Goal: Task Accomplishment & Management: Complete application form

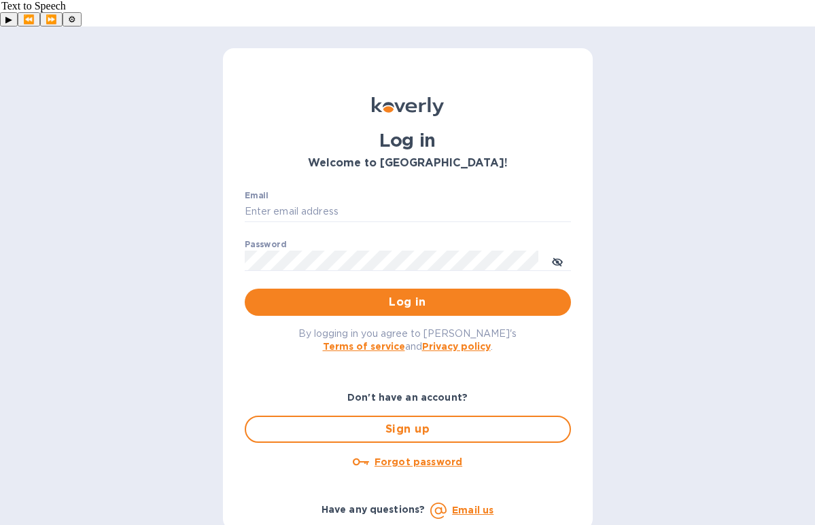
type input "[PERSON_NAME][EMAIL_ADDRESS][DOMAIN_NAME]"
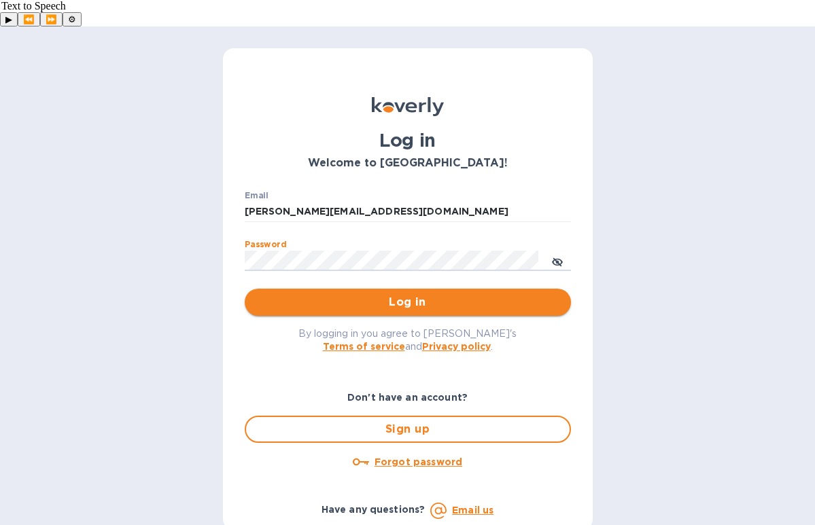
click at [373, 294] on span "Log in" at bounding box center [408, 302] width 304 height 16
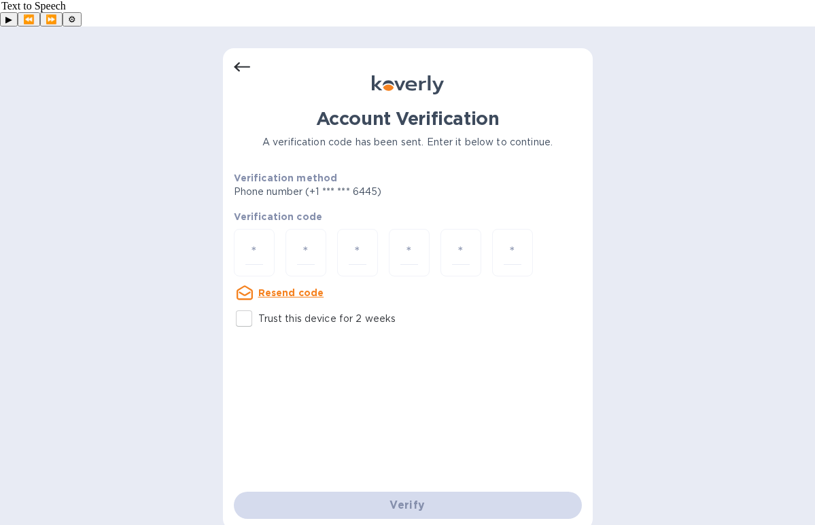
click at [245, 304] on input "Trust this device for 2 weeks" at bounding box center [244, 318] width 29 height 29
checkbox input "true"
click at [253, 241] on input "number" at bounding box center [254, 253] width 18 height 25
type input "5"
type input "7"
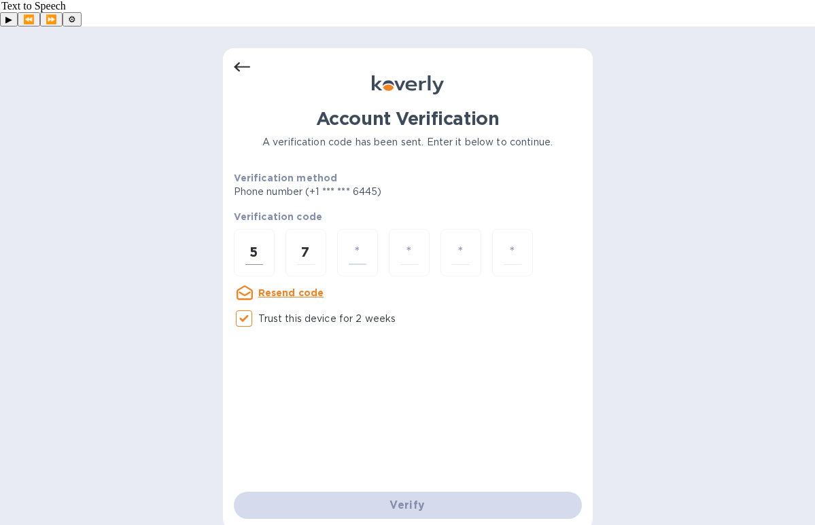
type input "8"
type input "0"
type input "5"
type input "8"
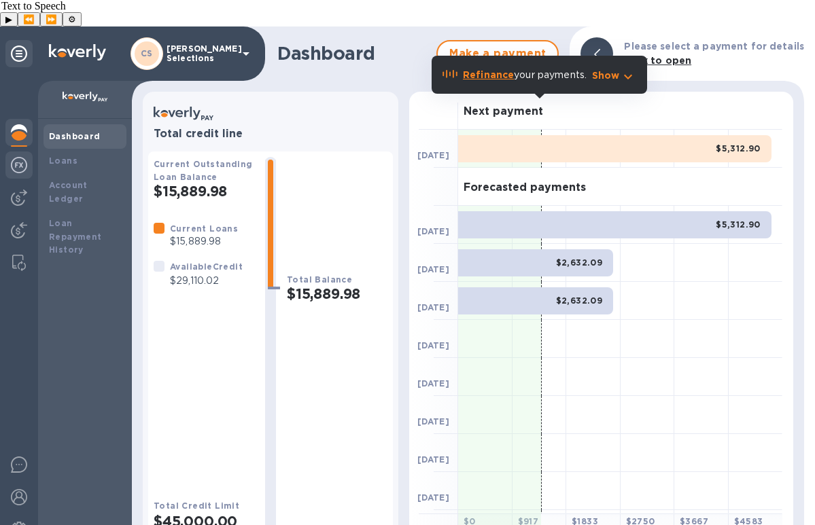
click at [21, 157] on img at bounding box center [19, 165] width 16 height 16
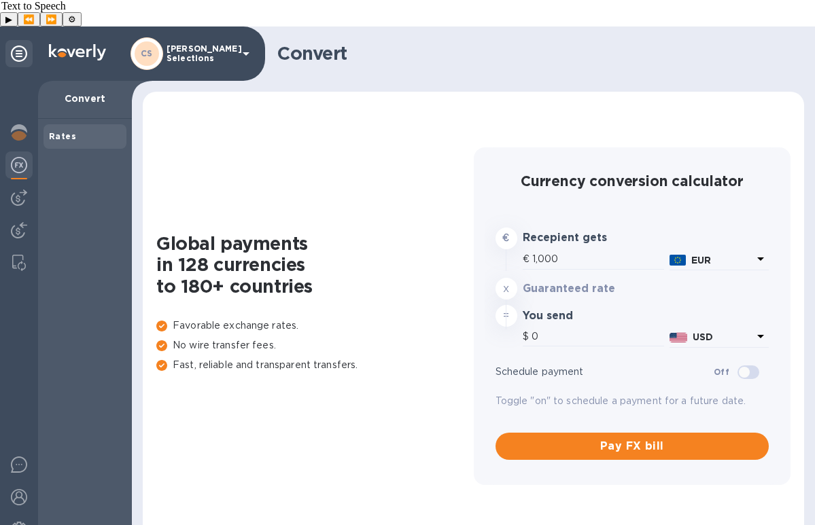
type input "1,182.05"
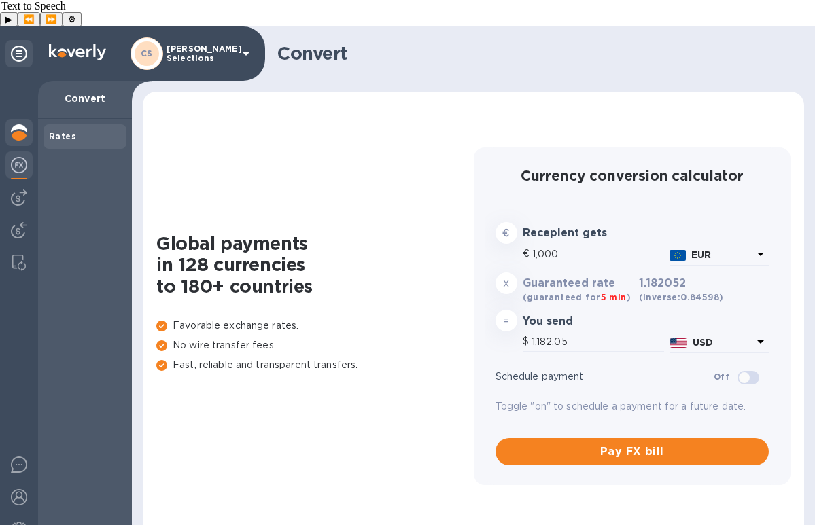
click at [17, 124] on img at bounding box center [19, 132] width 16 height 16
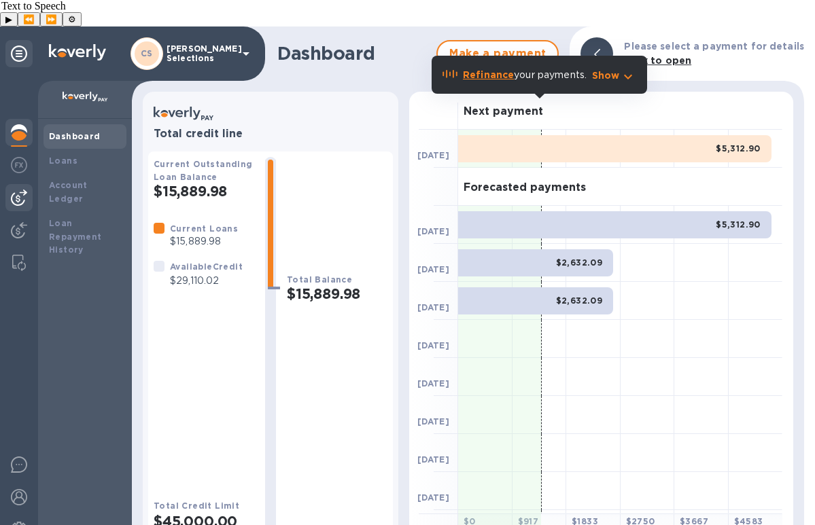
click at [16, 190] on img at bounding box center [19, 198] width 16 height 16
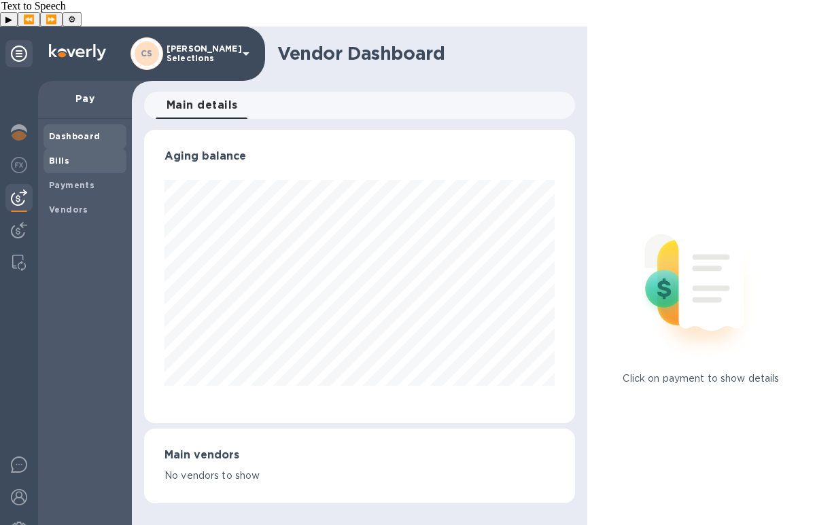
scroll to position [294, 431]
click at [69, 154] on span "Bills" at bounding box center [85, 161] width 72 height 14
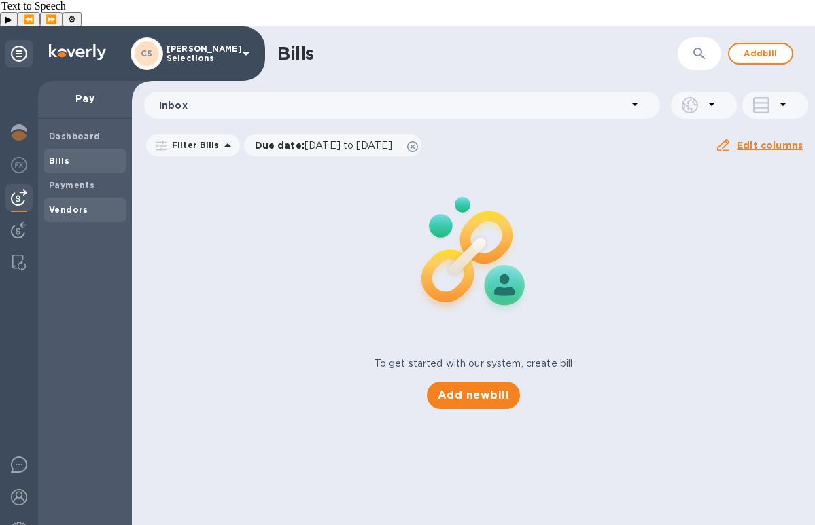
click at [65, 205] on b "Vendors" at bounding box center [68, 210] width 39 height 10
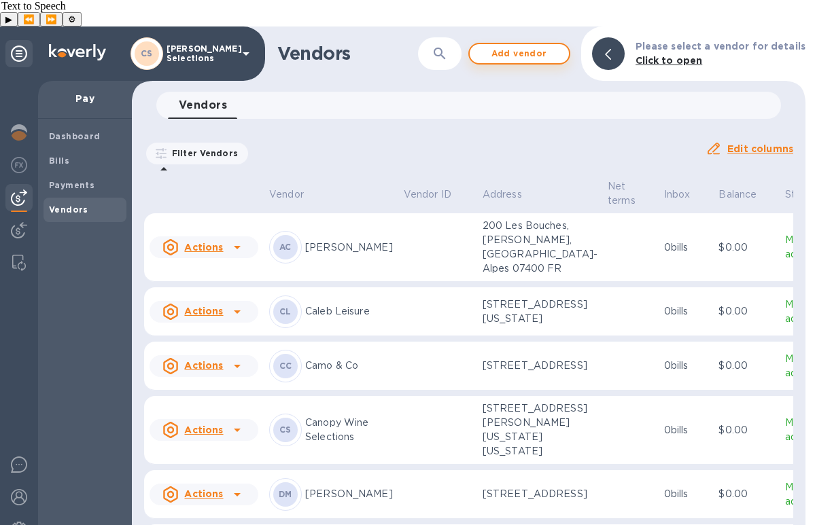
click at [536, 46] on span "Add vendor" at bounding box center [519, 54] width 77 height 16
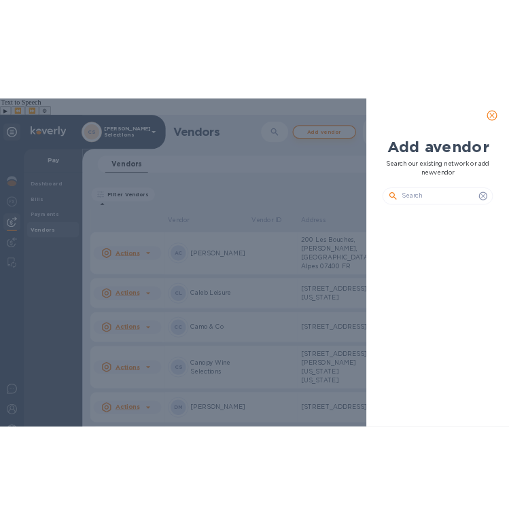
scroll to position [298, 182]
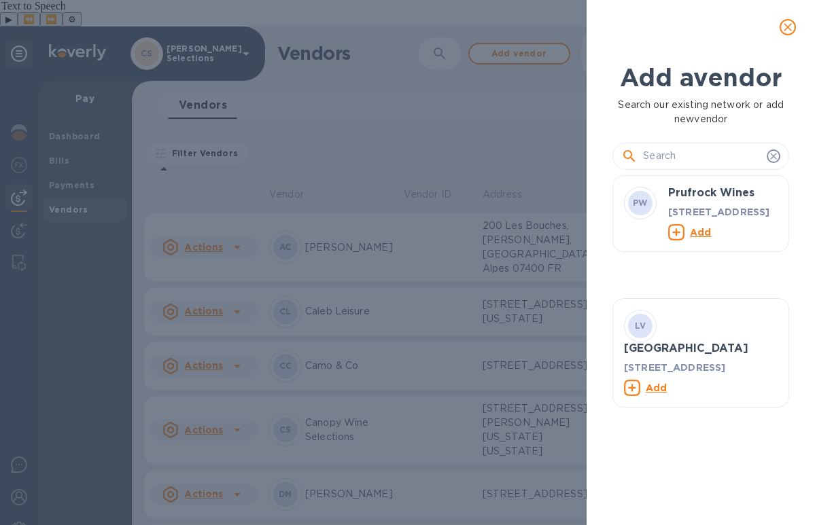
click at [693, 160] on input "text" at bounding box center [702, 156] width 118 height 20
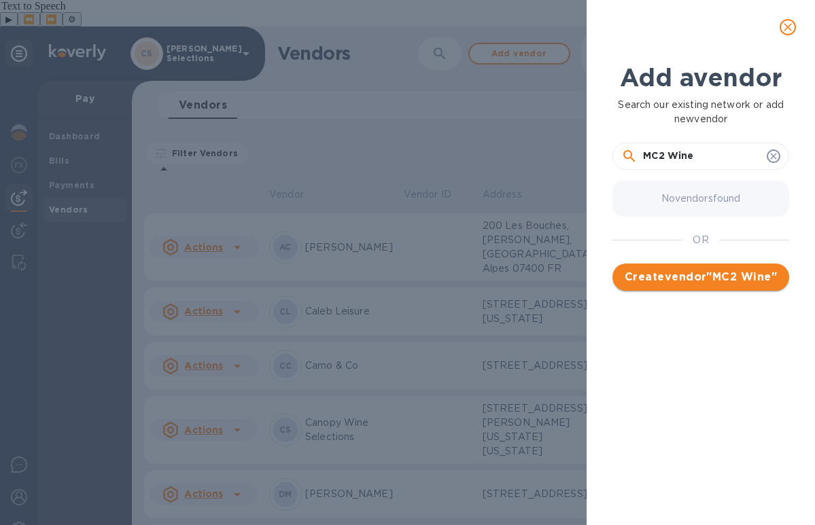
type input "MC2 Wine"
click at [701, 283] on span "Create vendor " MC2 Wine "" at bounding box center [700, 277] width 155 height 16
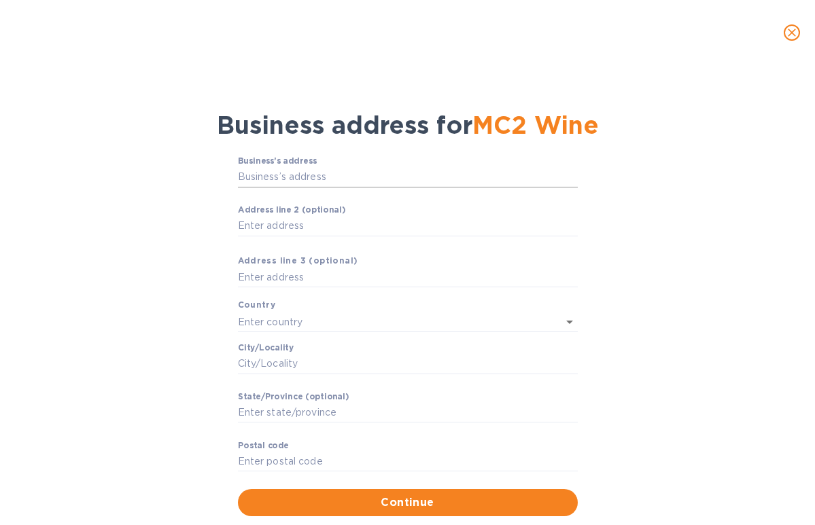
click at [281, 173] on input "Business’s аddress" at bounding box center [408, 177] width 340 height 20
paste input "[STREET_ADDRESS][US_STATE]"
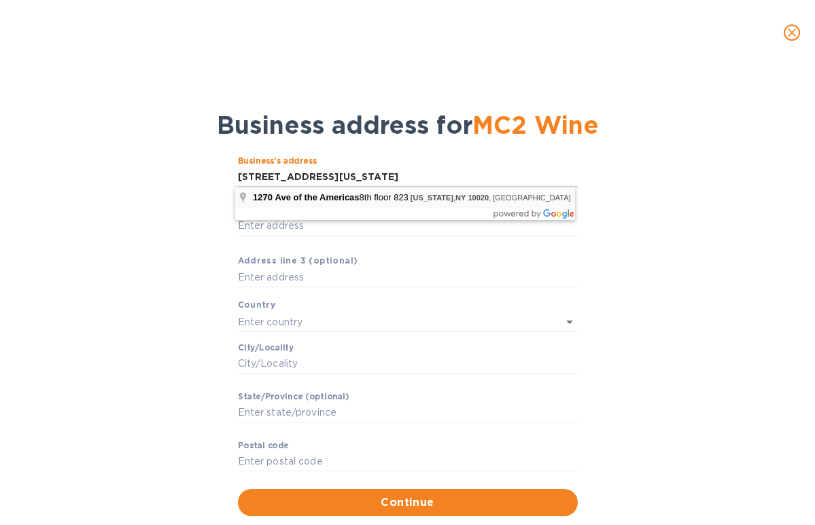
type input "[STREET_ADDRESS]"
type input "[GEOGRAPHIC_DATA]"
type input "[US_STATE]"
type input "NY"
type input "10020"
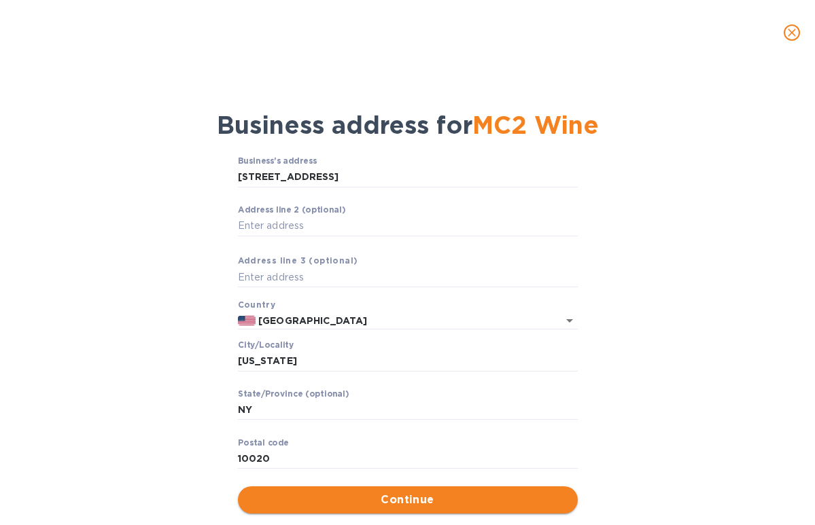
click at [354, 498] on span "Continue" at bounding box center [408, 500] width 318 height 16
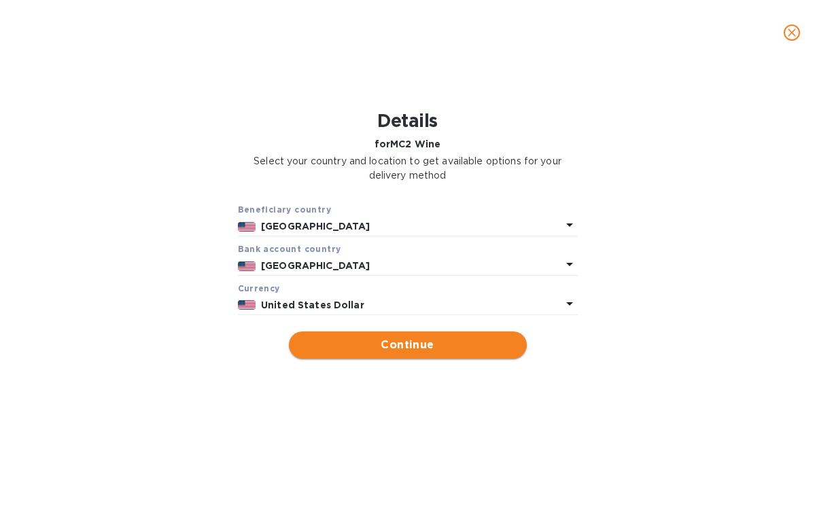
click at [476, 339] on span "Continue" at bounding box center [408, 345] width 216 height 16
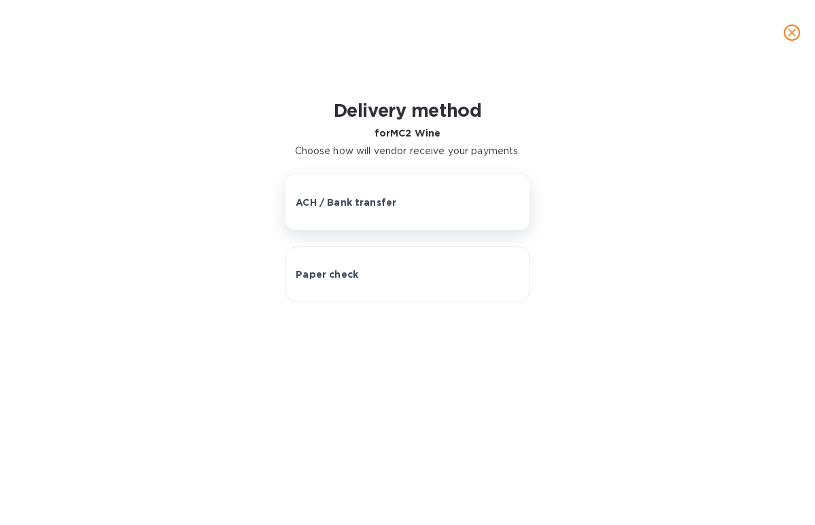
click at [374, 206] on p "ACH / Bank transfer" at bounding box center [346, 203] width 101 height 14
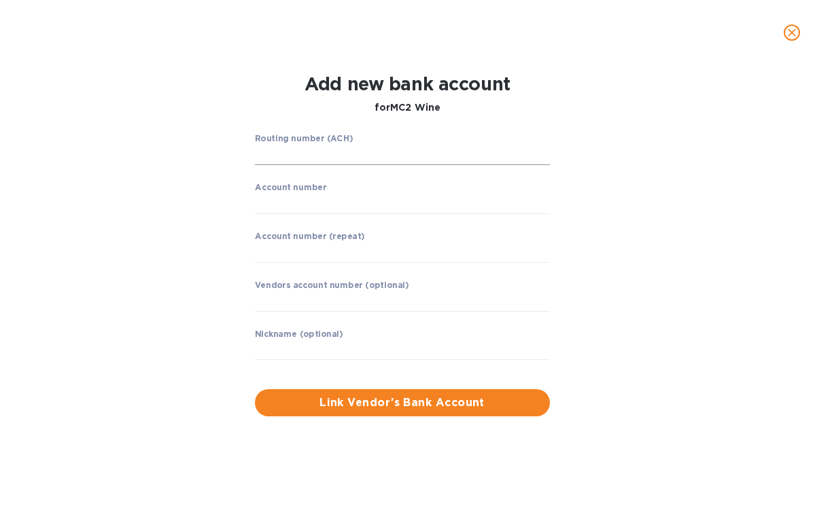
click at [298, 154] on input "string" at bounding box center [402, 155] width 295 height 20
click at [280, 206] on input "string" at bounding box center [402, 204] width 295 height 20
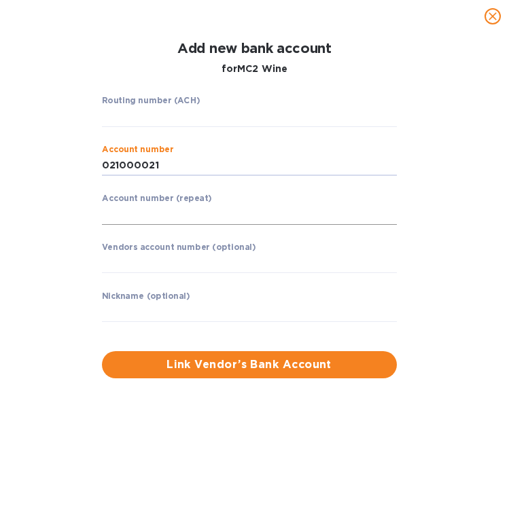
type input "021000021"
click at [185, 215] on input "string" at bounding box center [249, 215] width 295 height 20
type input "021000021"
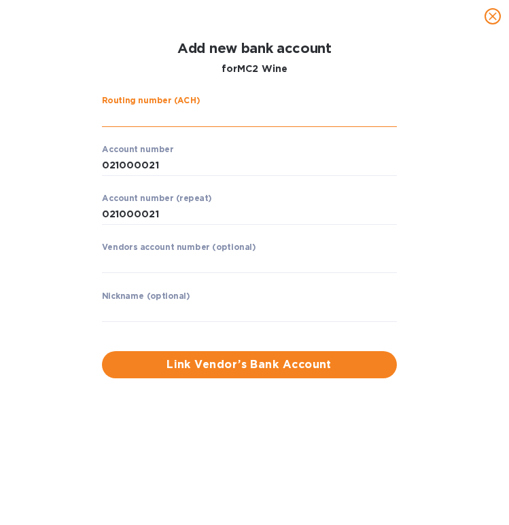
click at [149, 125] on input "string" at bounding box center [249, 117] width 295 height 20
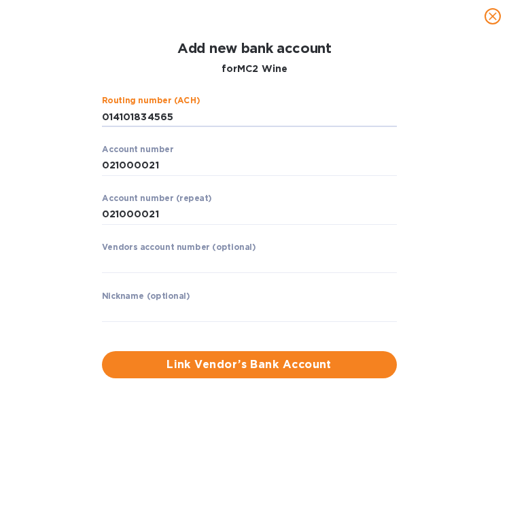
type input "014101834565"
click at [220, 270] on input "text" at bounding box center [249, 264] width 295 height 20
click at [152, 312] on input "text" at bounding box center [249, 312] width 295 height 20
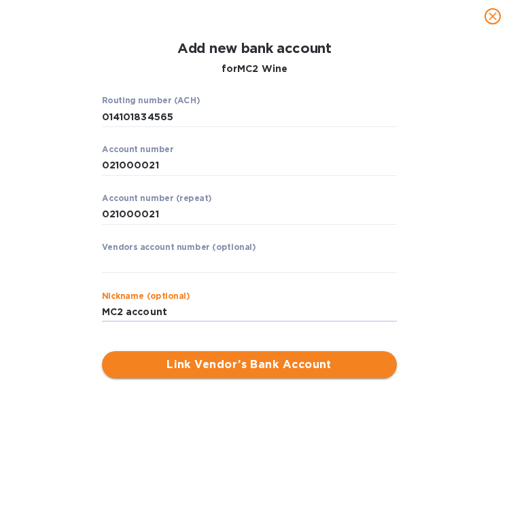
type input "MC2 account"
click at [259, 375] on button "Link Vendor’s Bank Account" at bounding box center [249, 364] width 295 height 27
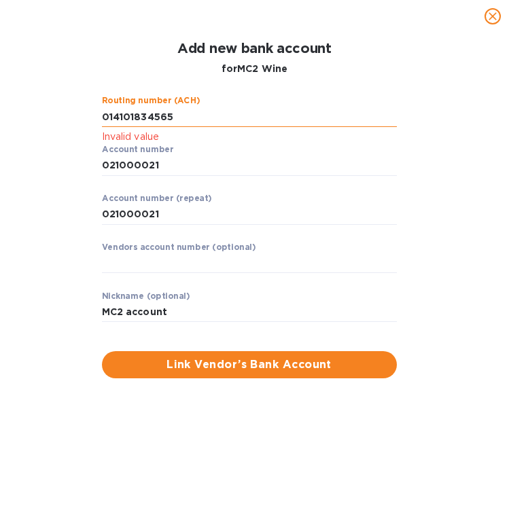
click at [105, 120] on input "string" at bounding box center [249, 117] width 295 height 20
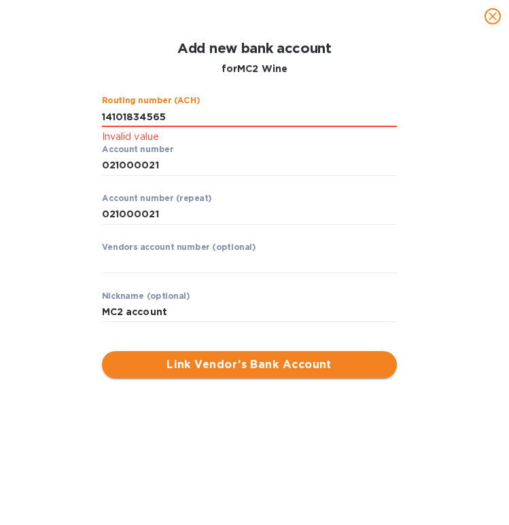
type input "14101834565"
click at [216, 358] on span "Link Vendor’s Bank Account" at bounding box center [249, 365] width 273 height 16
drag, startPoint x: 176, startPoint y: 115, endPoint x: 43, endPoint y: 115, distance: 133.2
click at [43, 115] on div "Routing number (ACH) Invalid value Account number ​ Account number (repeat) ​ V…" at bounding box center [255, 237] width 474 height 298
drag, startPoint x: 161, startPoint y: 167, endPoint x: 7, endPoint y: 160, distance: 153.8
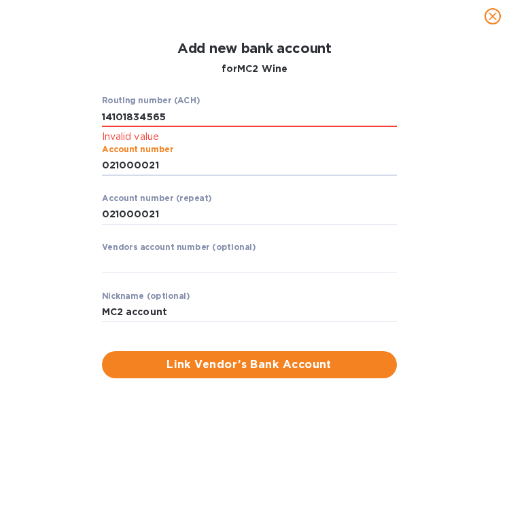
click at [7, 160] on div "Add new bank account for MC2 Wine Routing number (ACH) Invalid value Account nu…" at bounding box center [254, 279] width 509 height 493
drag, startPoint x: 164, startPoint y: 217, endPoint x: 27, endPoint y: 213, distance: 138.0
click at [20, 213] on div "Routing number (ACH) Invalid value Account number ​ Account number (repeat) ​ V…" at bounding box center [255, 237] width 474 height 298
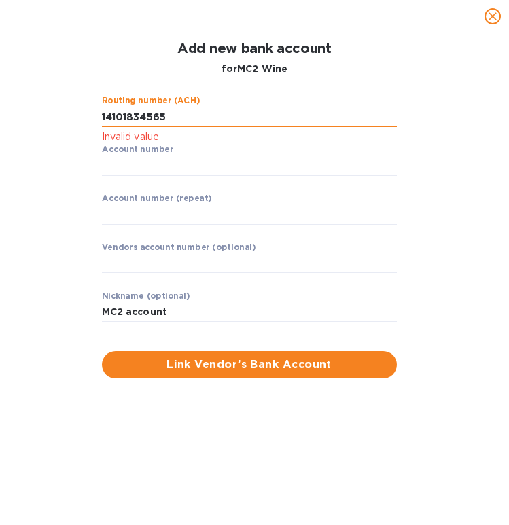
click at [103, 118] on input "string" at bounding box center [249, 117] width 295 height 20
type input "014101834565"
drag, startPoint x: 179, startPoint y: 119, endPoint x: -43, endPoint y: 116, distance: 223.0
click at [0, 116] on html "Text to Speech ▶ ⏪ ⏩ ⚙ Voice options Rate: 1 Pitch: 1 Voice: 🇺🇸 [PERSON_NAME] 🇺…" at bounding box center [254, 276] width 509 height 552
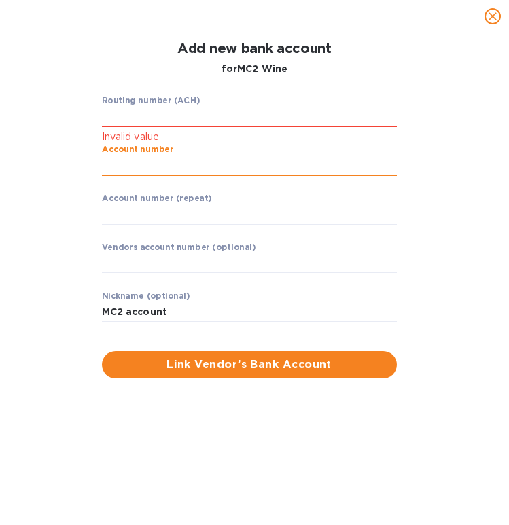
click at [137, 166] on input "string" at bounding box center [249, 166] width 295 height 20
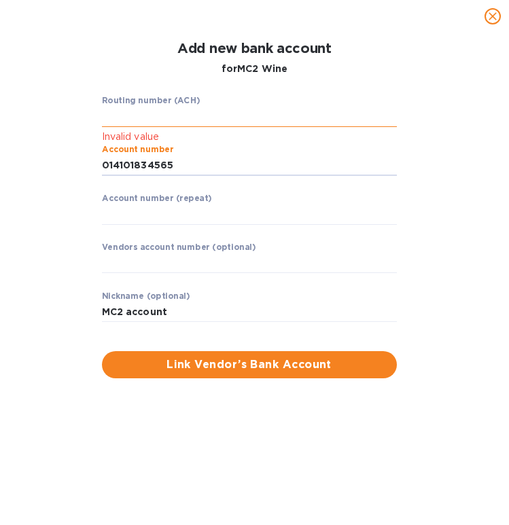
type input "014101834565"
click at [150, 116] on input "string" at bounding box center [249, 117] width 295 height 20
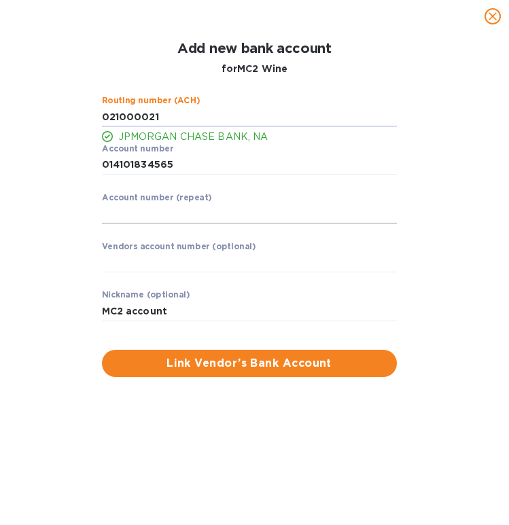
type input "021000021"
click at [155, 209] on input "string" at bounding box center [249, 214] width 295 height 20
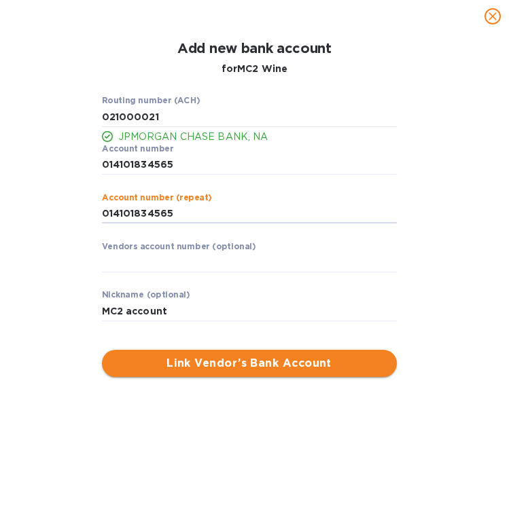
type input "014101834565"
click at [220, 373] on button "Link Vendor’s Bank Account" at bounding box center [249, 363] width 295 height 27
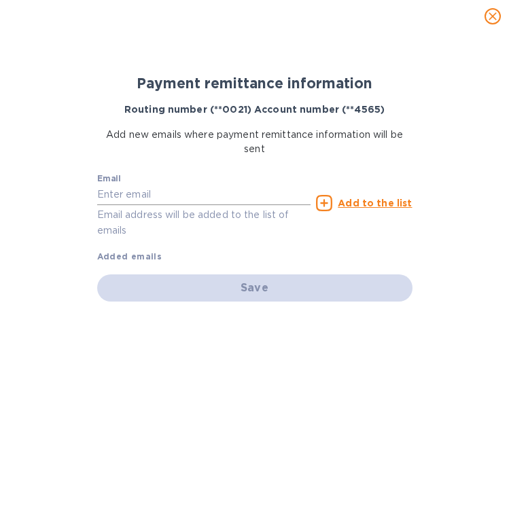
click at [158, 193] on input "text" at bounding box center [204, 195] width 214 height 20
paste input "[EMAIL_ADDRESS][DOMAIN_NAME]"
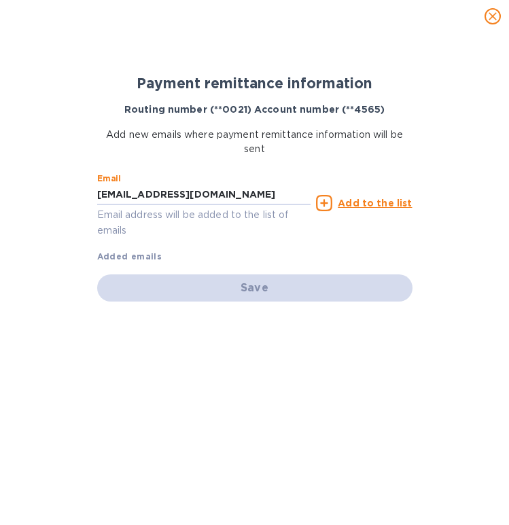
type input "[EMAIL_ADDRESS][DOMAIN_NAME]"
click at [389, 205] on u "Add to the list" at bounding box center [375, 203] width 74 height 11
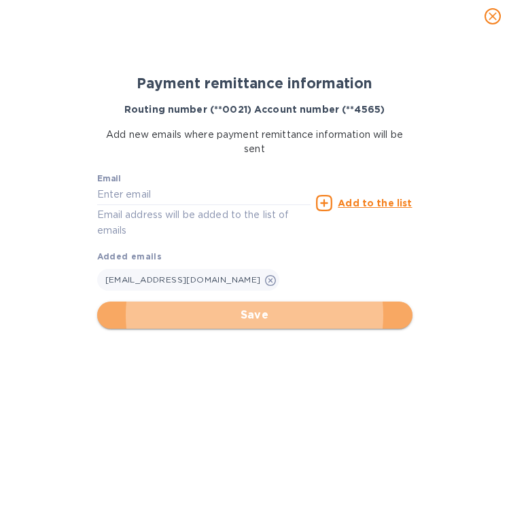
click at [234, 310] on span "Save" at bounding box center [255, 315] width 294 height 16
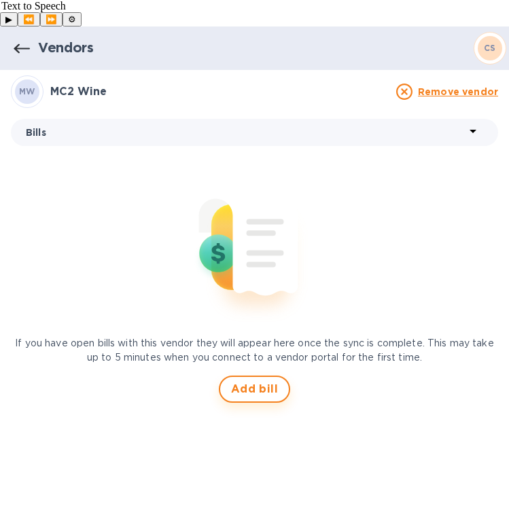
click at [241, 381] on span "Add bill" at bounding box center [255, 389] width 48 height 16
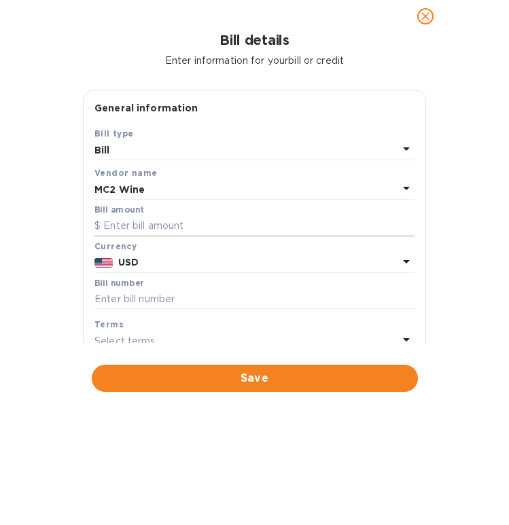
click at [164, 226] on input "text" at bounding box center [254, 226] width 320 height 20
paste input "1.28120"
type input "1.28120"
click at [162, 299] on input "text" at bounding box center [254, 300] width 320 height 20
type input "NY100120 - Rolfo 25%"
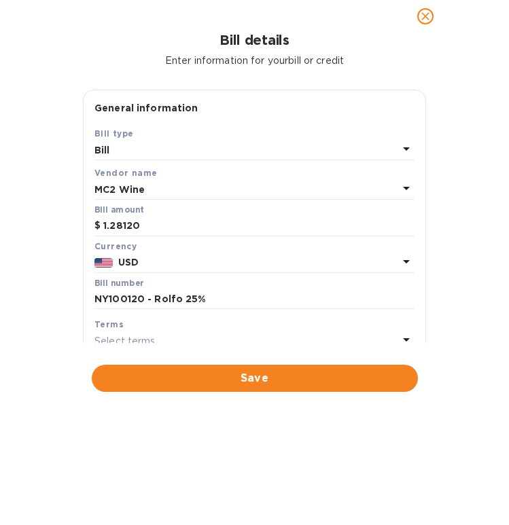
click at [284, 340] on div "Select terms" at bounding box center [246, 341] width 304 height 19
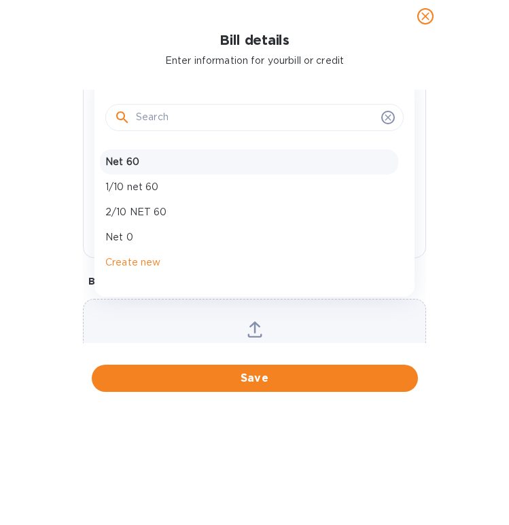
scroll to position [261, 0]
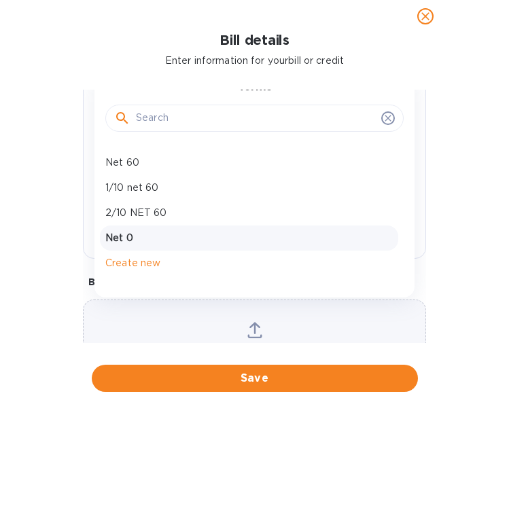
click at [152, 234] on p "Net 0" at bounding box center [249, 238] width 288 height 14
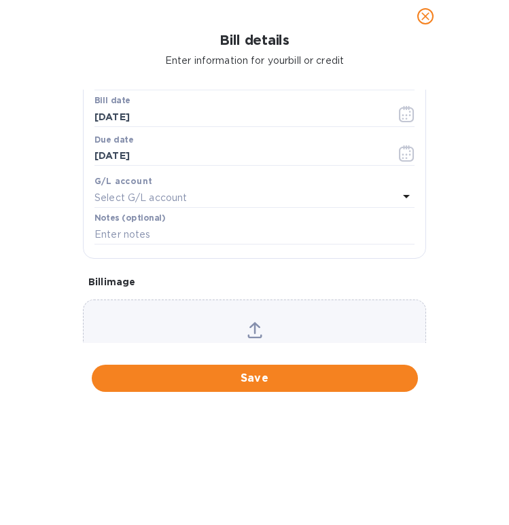
type input "[DATE]"
click at [215, 373] on span "Save" at bounding box center [255, 378] width 304 height 16
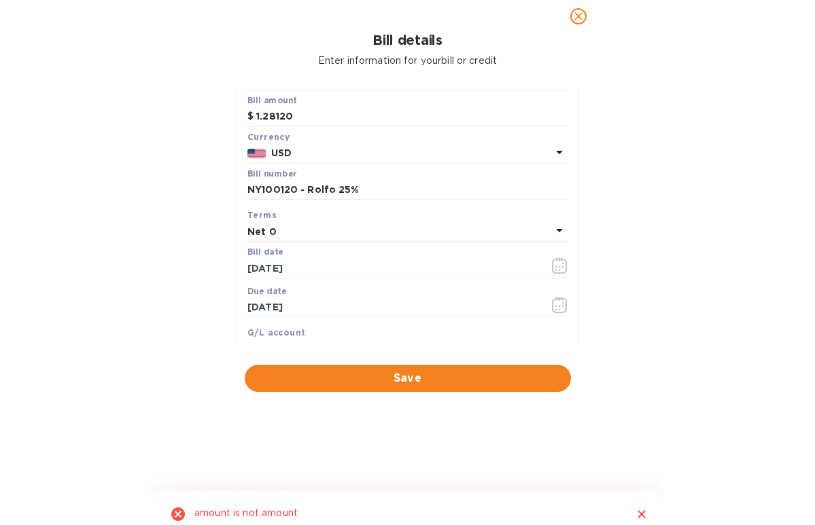
scroll to position [93, 0]
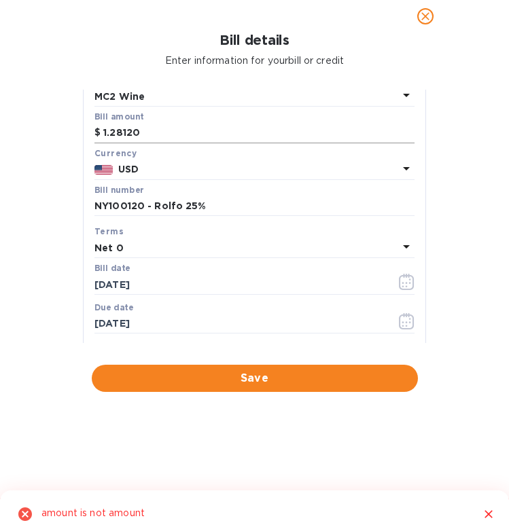
click at [112, 137] on input "1.28120" at bounding box center [258, 133] width 311 height 20
click at [156, 133] on input "128,120" at bounding box center [258, 133] width 311 height 20
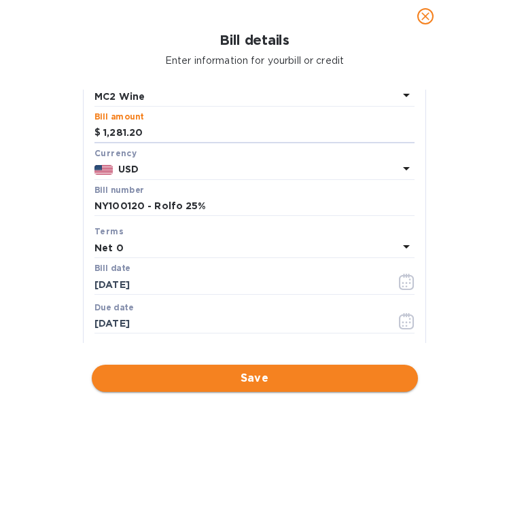
type input "1,281.20"
click at [229, 389] on button "Save" at bounding box center [255, 378] width 326 height 27
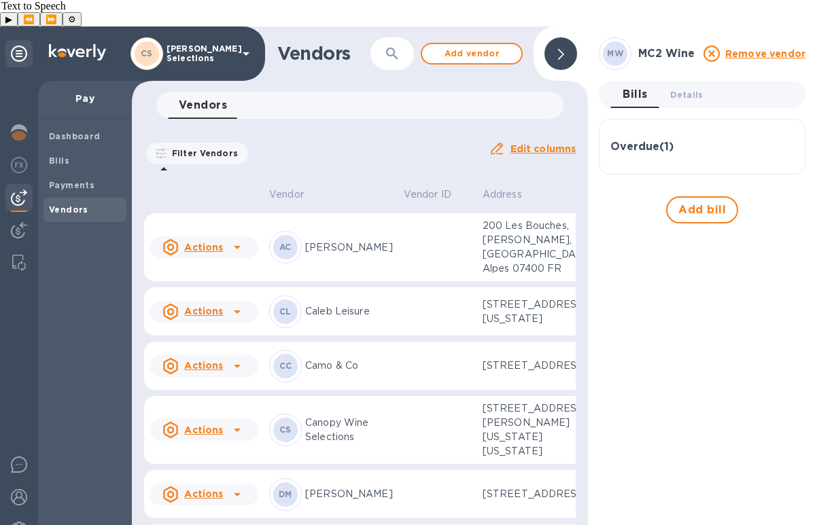
click at [669, 141] on h3 "Overdue ( 1 )" at bounding box center [641, 147] width 63 height 13
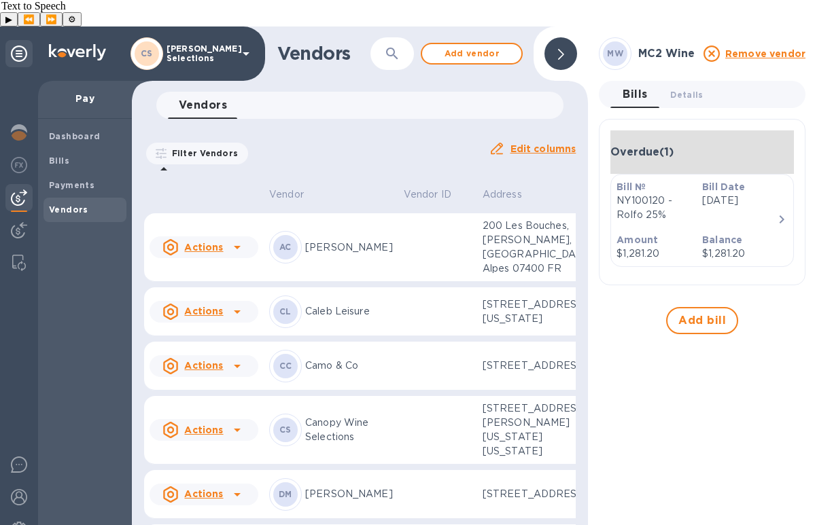
click at [782, 211] on icon "button" at bounding box center [781, 219] width 16 height 16
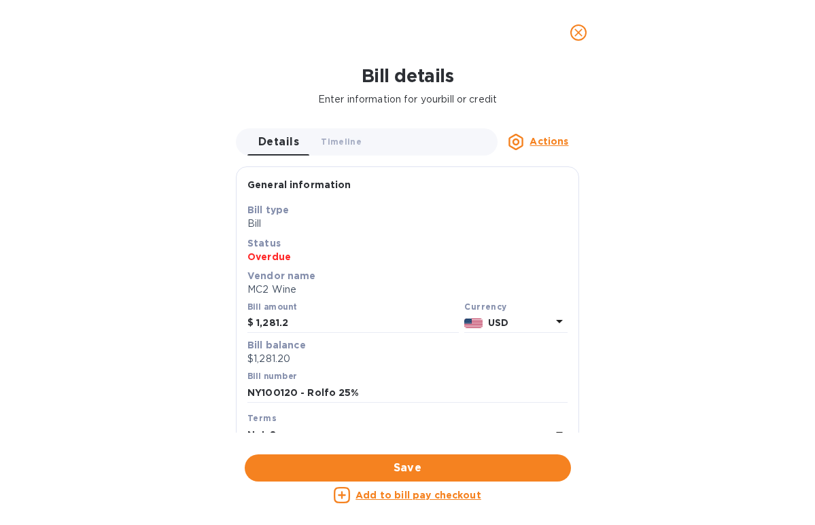
scroll to position [281, 0]
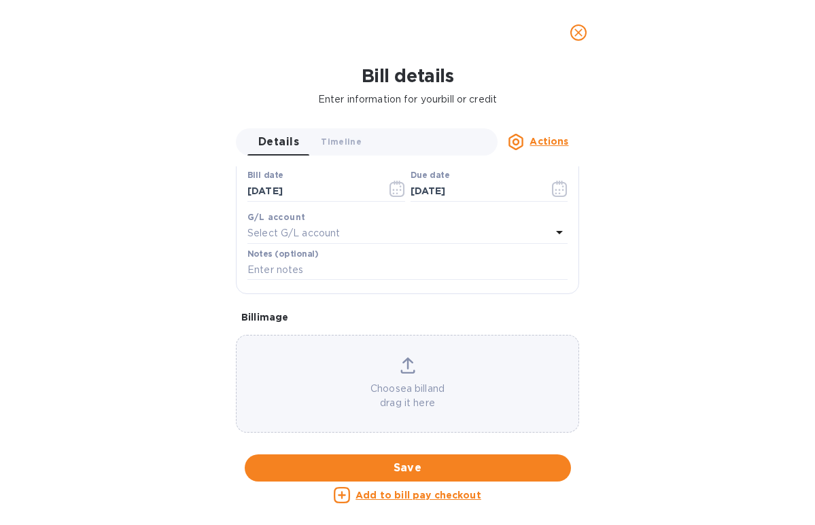
click at [576, 24] on span "close" at bounding box center [578, 32] width 16 height 16
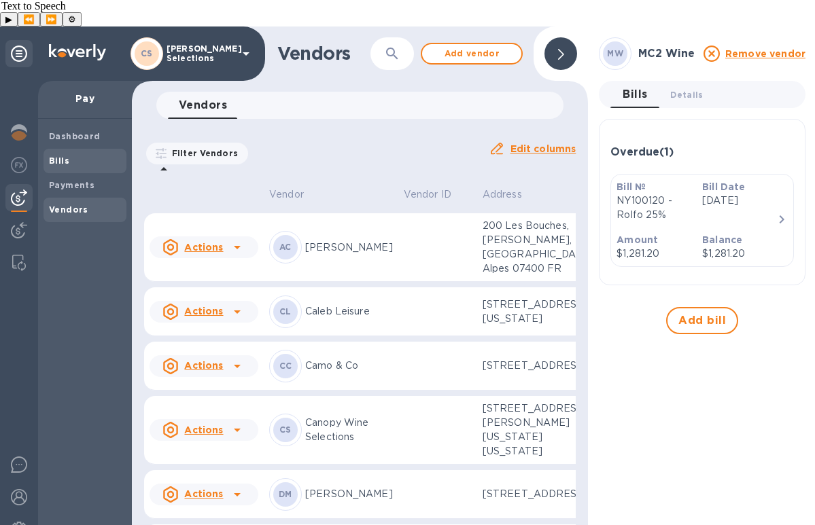
click at [60, 156] on b "Bills" at bounding box center [59, 161] width 20 height 10
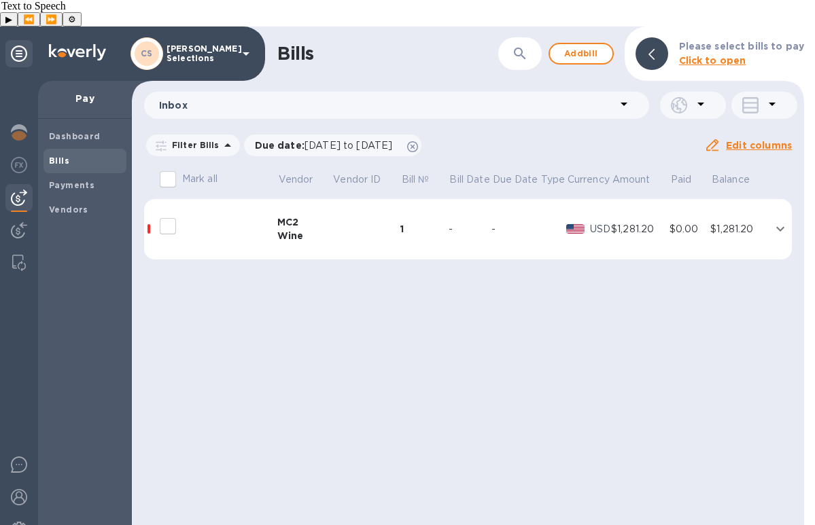
click at [604, 222] on p "USD" at bounding box center [600, 229] width 21 height 14
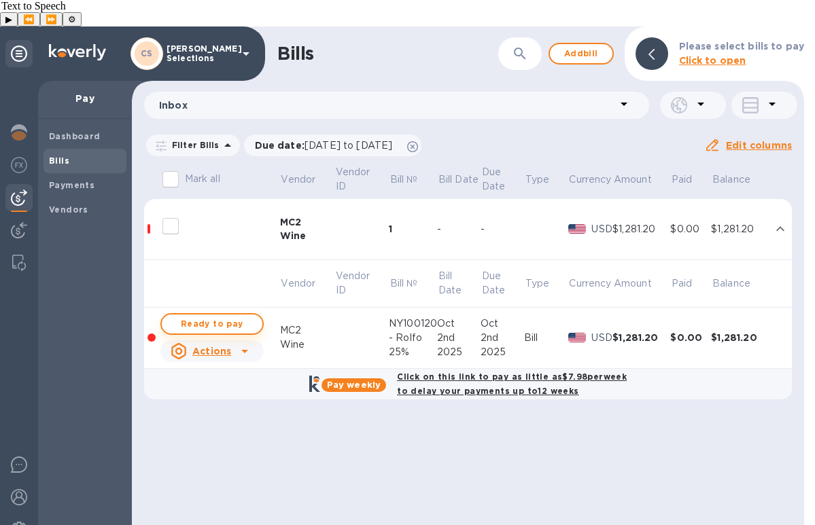
click at [196, 316] on span "Ready to pay" at bounding box center [212, 324] width 79 height 16
checkbox input "true"
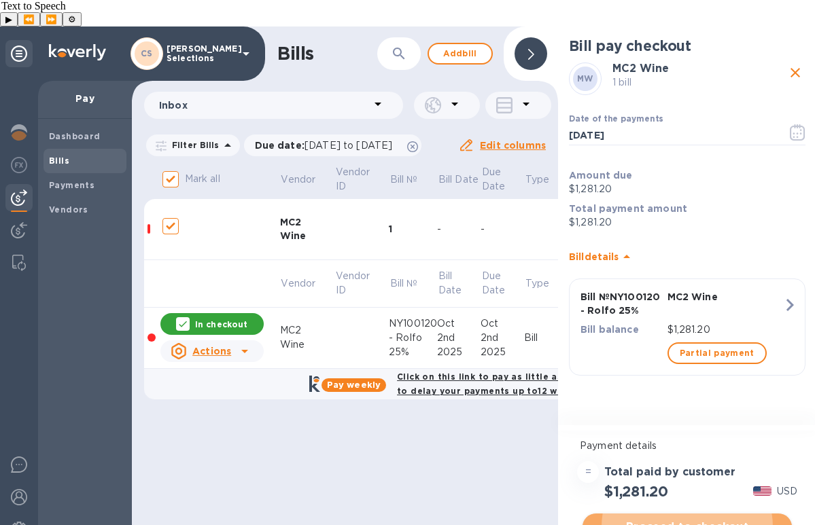
click at [669, 514] on button "Proceed to checkout" at bounding box center [686, 527] width 209 height 27
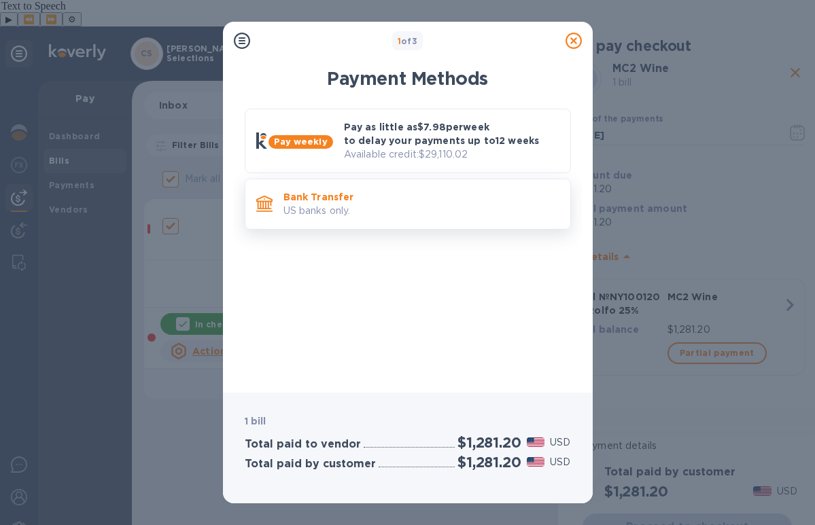
click at [368, 203] on p "Bank Transfer" at bounding box center [421, 197] width 276 height 14
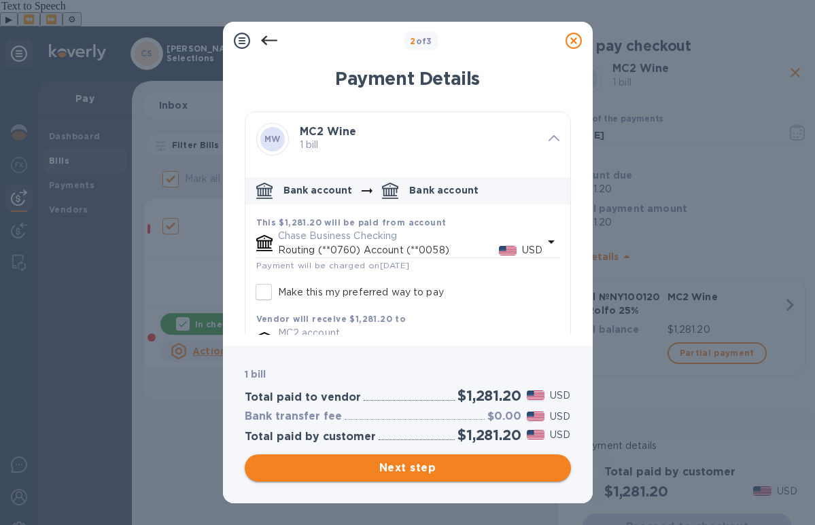
click at [449, 463] on span "Next step" at bounding box center [408, 468] width 304 height 16
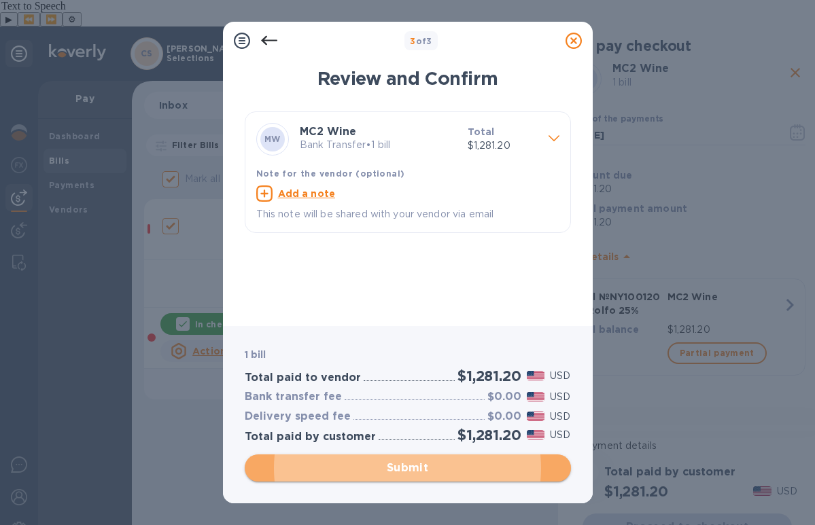
click at [449, 463] on span "Submit" at bounding box center [408, 468] width 304 height 16
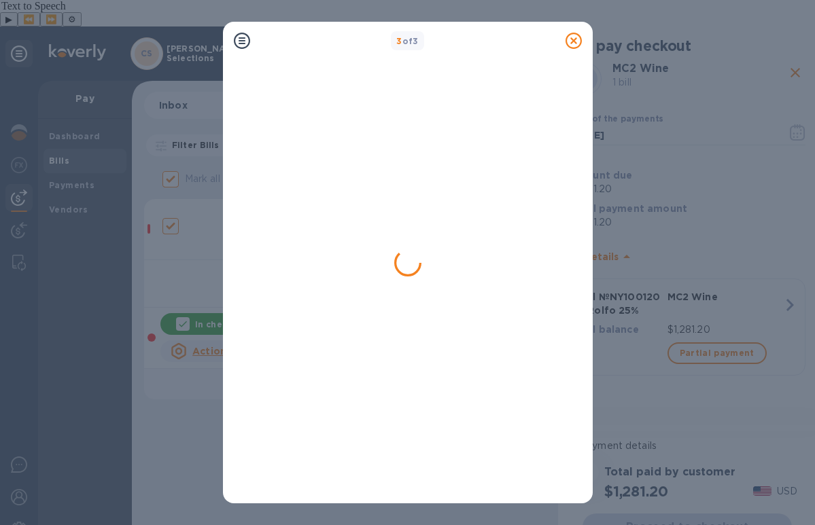
checkbox input "false"
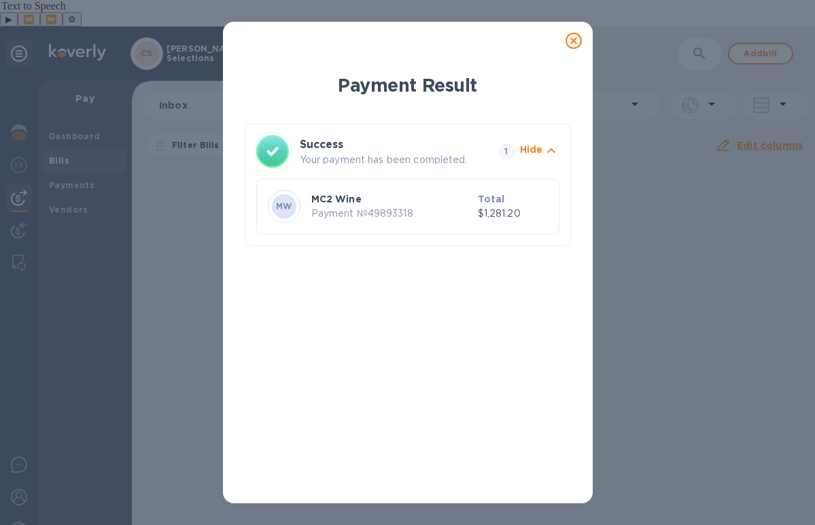
click at [574, 39] on icon at bounding box center [573, 41] width 16 height 16
